Goal: Task Accomplishment & Management: Use online tool/utility

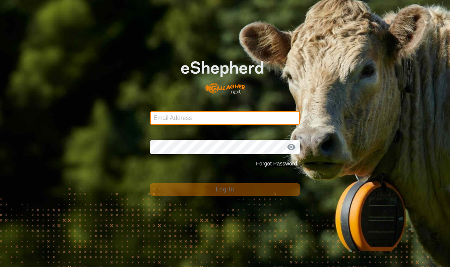
click at [163, 120] on input "Email Address" at bounding box center [225, 118] width 150 height 14
type input "[PERSON_NAME][EMAIL_ADDRESS][PERSON_NAME][DOMAIN_NAME]"
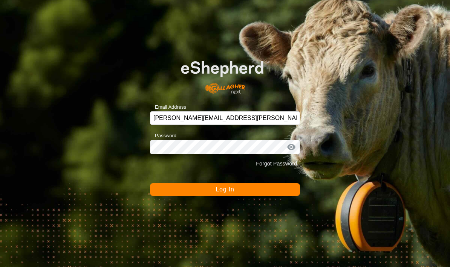
click at [171, 191] on button "Log In" at bounding box center [225, 189] width 150 height 13
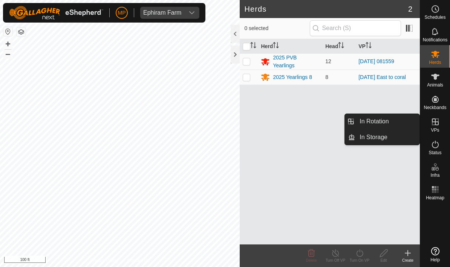
click at [385, 119] on span "In Rotation" at bounding box center [373, 121] width 29 height 9
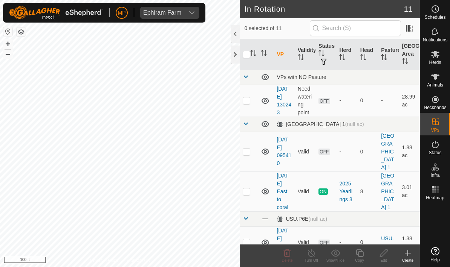
click at [405, 253] on icon at bounding box center [407, 253] width 9 height 9
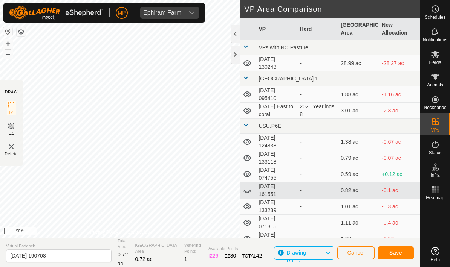
click at [404, 250] on button "Save" at bounding box center [395, 253] width 36 height 13
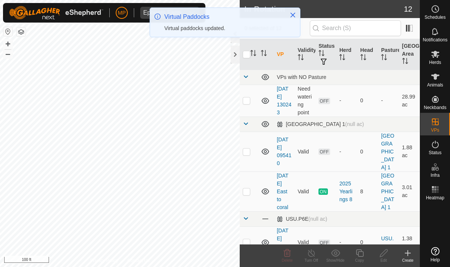
click at [437, 59] on es-mob-svg-icon at bounding box center [435, 54] width 14 height 12
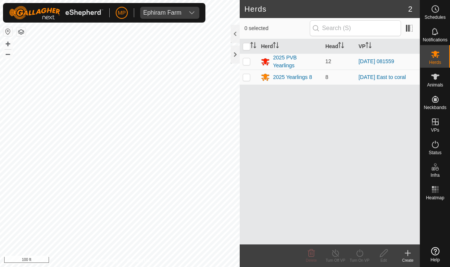
click at [253, 58] on td at bounding box center [248, 61] width 18 height 16
checkbox input "true"
click at [360, 256] on icon at bounding box center [359, 253] width 9 height 9
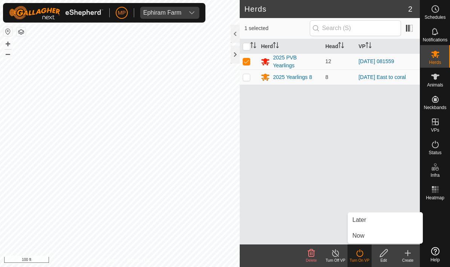
click at [368, 238] on link "Now" at bounding box center [385, 236] width 75 height 15
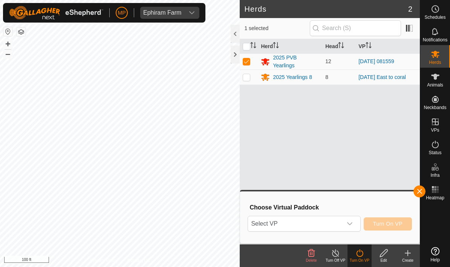
click at [341, 220] on span "Select VP" at bounding box center [295, 224] width 94 height 15
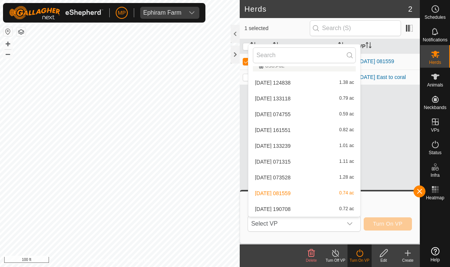
scroll to position [90, 0]
click at [322, 206] on div "[DATE] 190708 0.72 ac" at bounding box center [304, 209] width 103 height 9
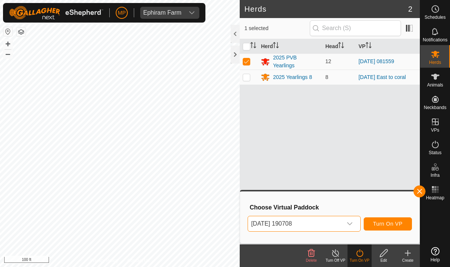
click at [398, 223] on span "Turn On VP" at bounding box center [387, 224] width 29 height 6
